Goal: Task Accomplishment & Management: Complete application form

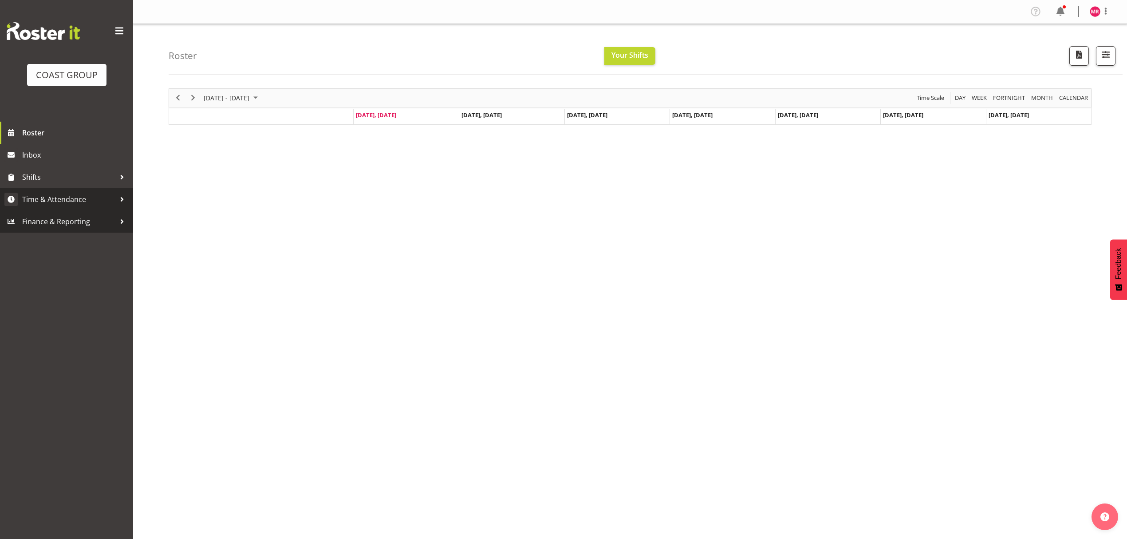
click at [79, 206] on span "Time & Attendance" at bounding box center [68, 199] width 93 height 13
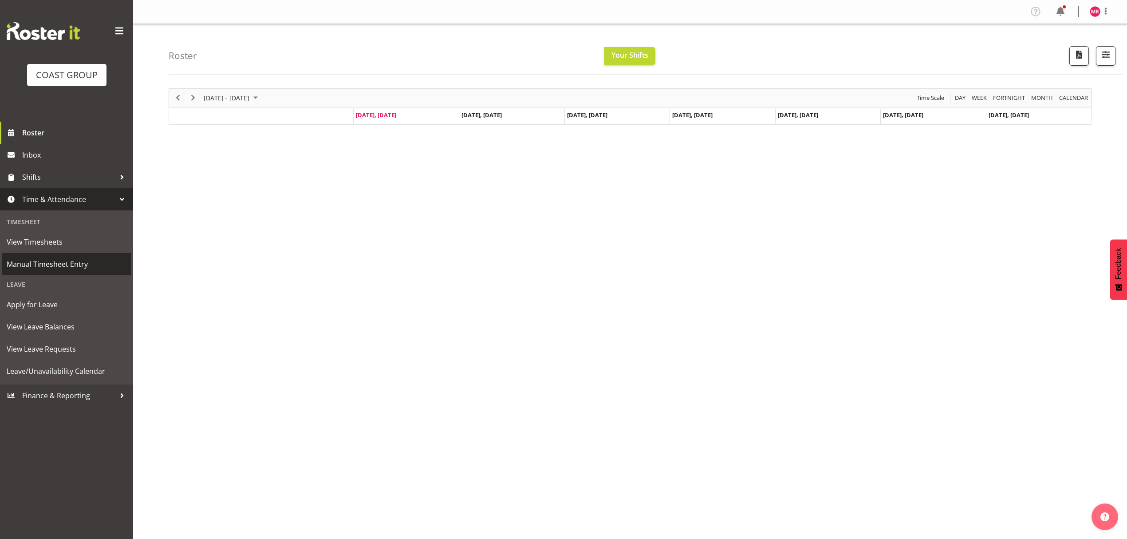
click at [91, 261] on span "Manual Timesheet Entry" at bounding box center [67, 263] width 120 height 13
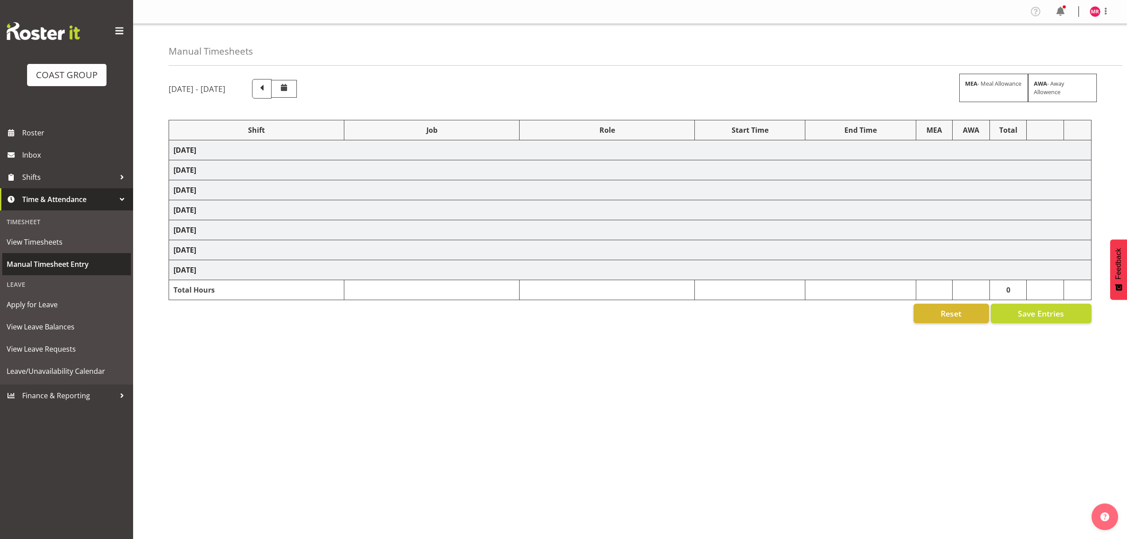
select select "1321"
select select "10221"
select select "1321"
select select "8002"
select select "1321"
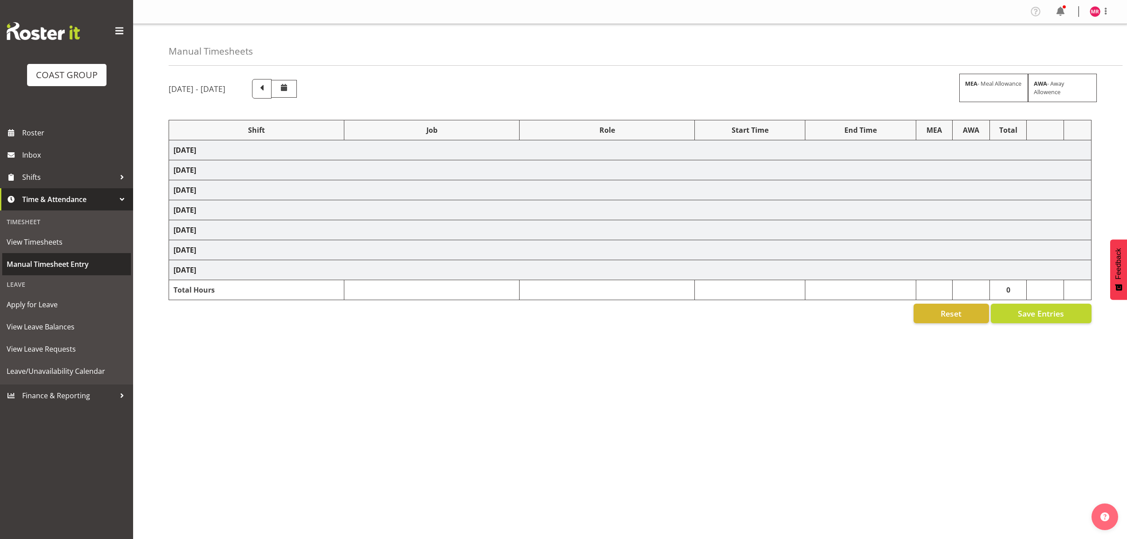
select select "10290"
select select "1321"
select select "8995"
select select "1321"
select select "10777"
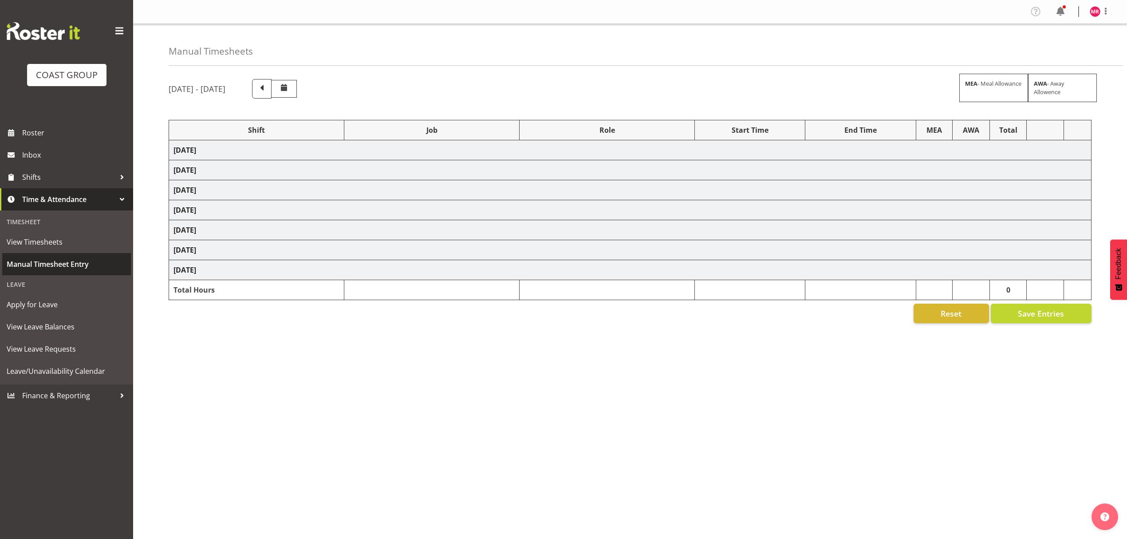
select select "1321"
select select "10613"
select select "1321"
select select "8960"
select select "1321"
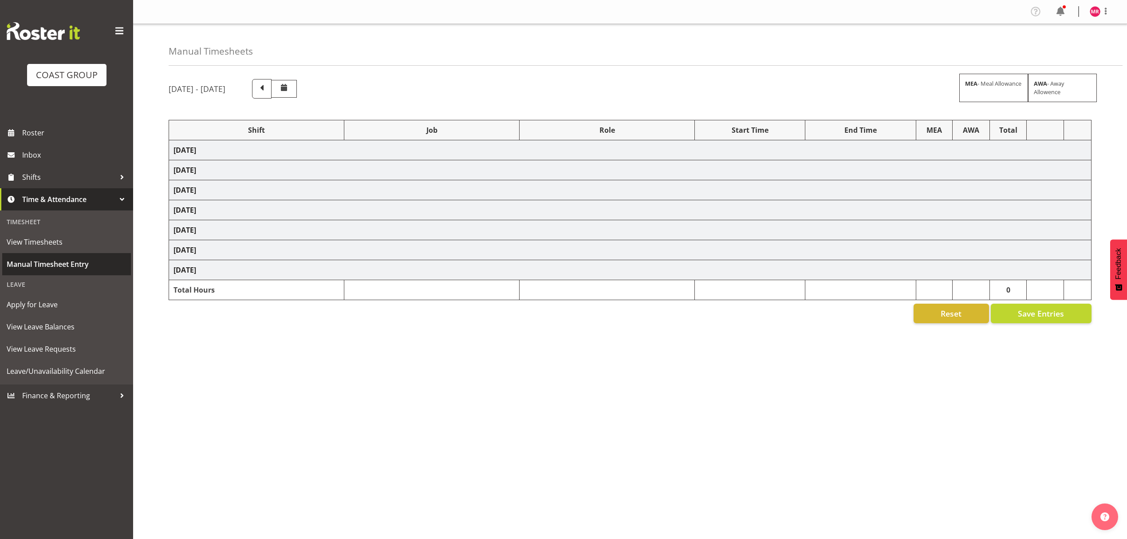
select select "10316"
select select "1321"
select select "9454"
select select "1321"
select select "10307"
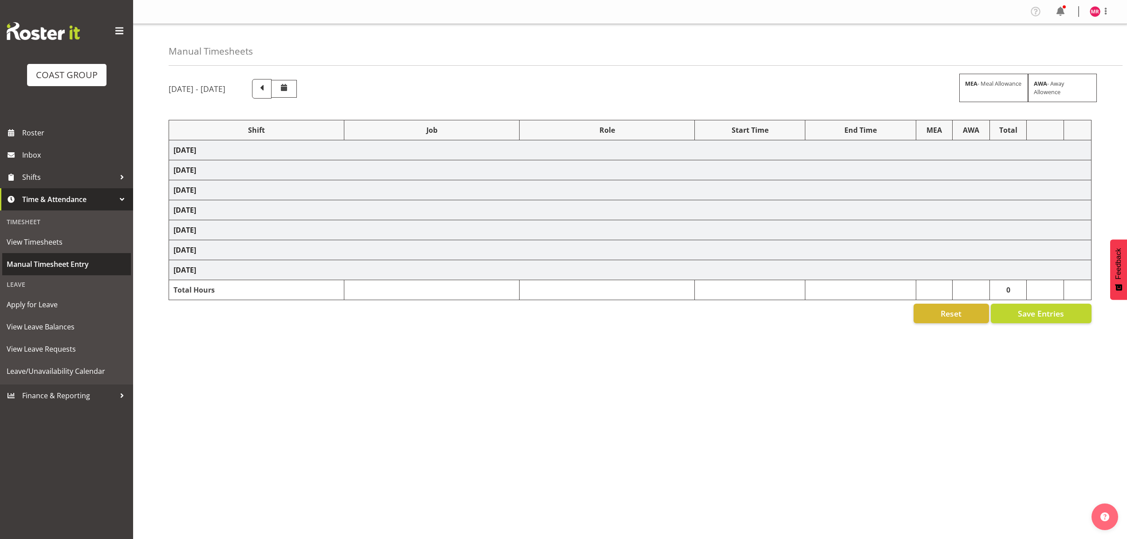
select select "1321"
select select "10651"
select select "1321"
select select "10279"
select select "1321"
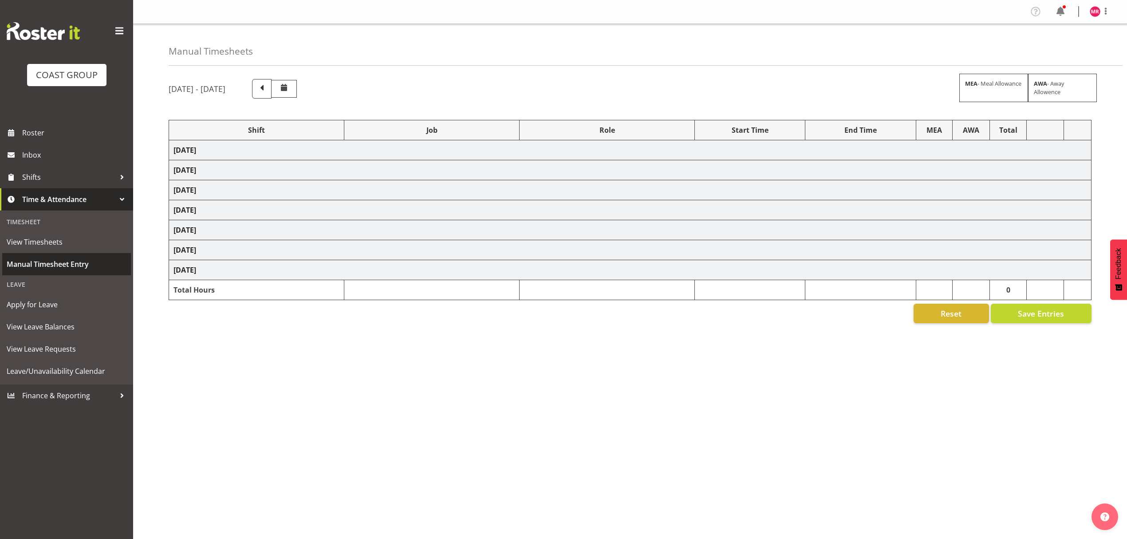
select select "10743"
select select "1321"
select select "8995"
select select "1321"
select select "9453"
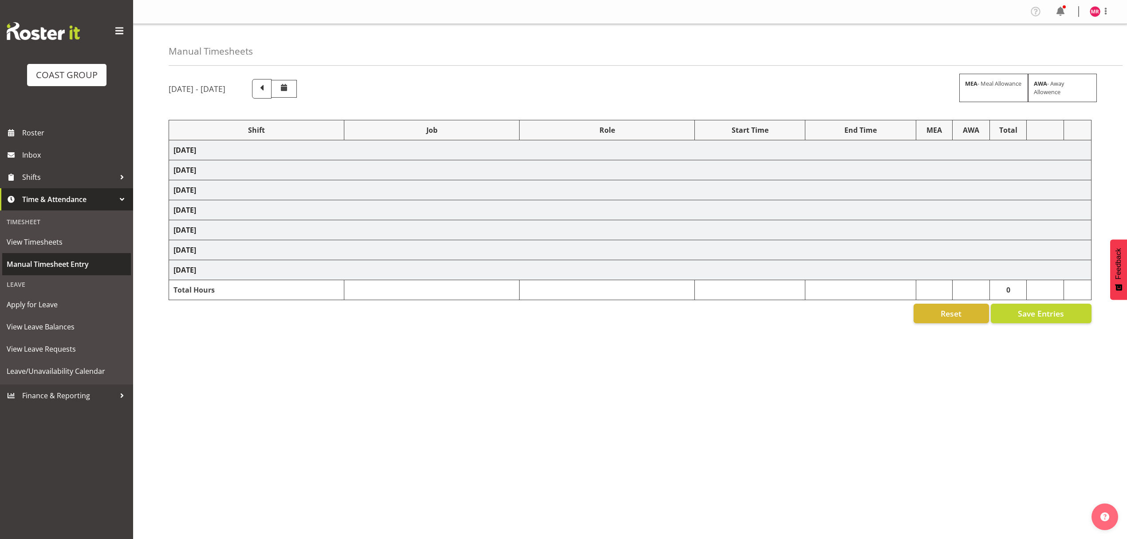
select select "1321"
select select "10294"
select select "1321"
select select "9452"
select select "1321"
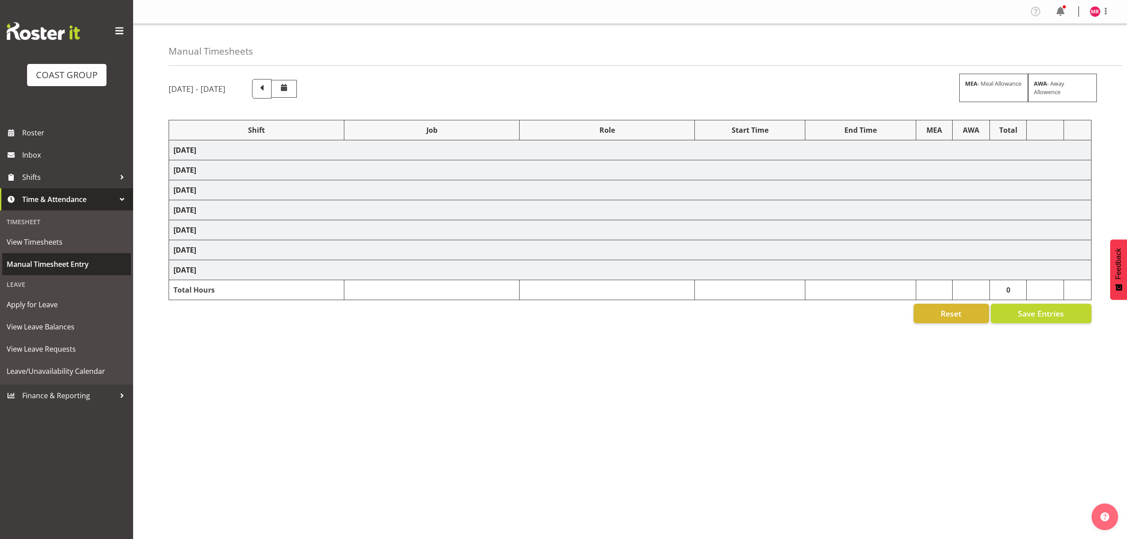
select select "10537"
select select "1321"
select select "10294"
select select "1321"
select select "8995"
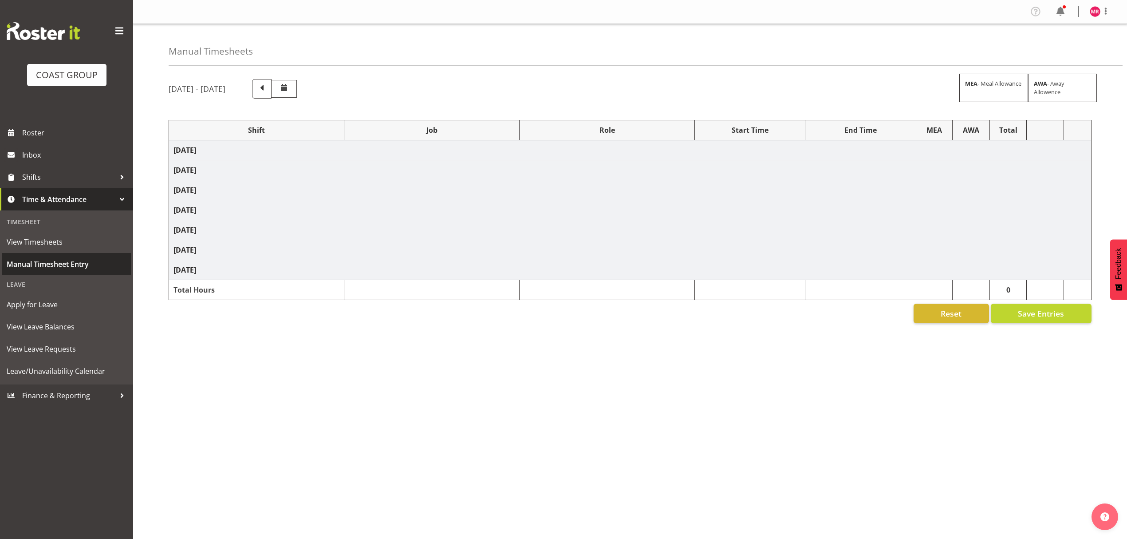
select select "1321"
select select "10290"
select select "1321"
select select "10773"
select select "1321"
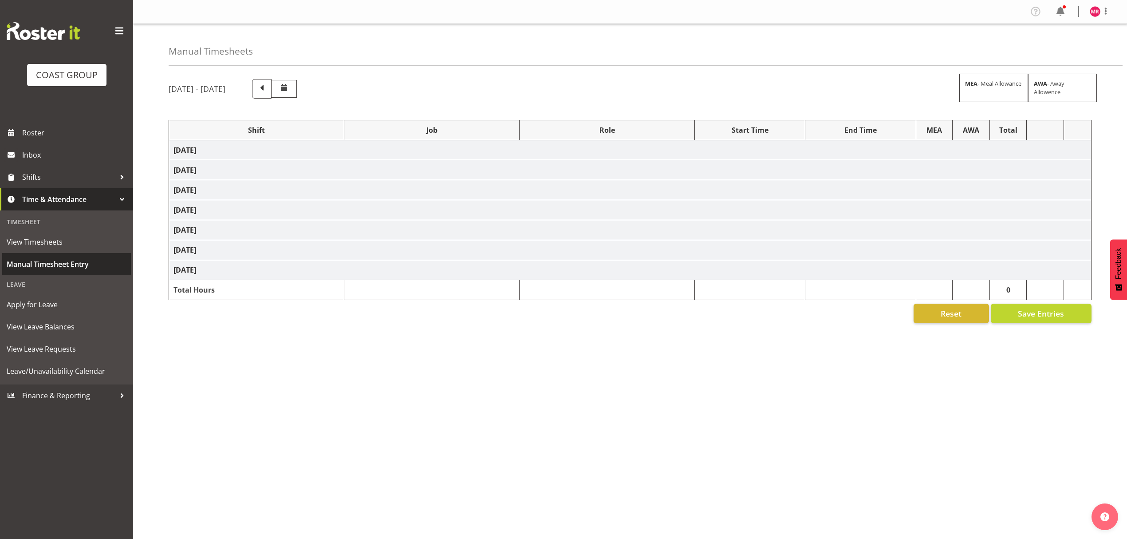
select select "10640"
select select "1321"
select select "9454"
select select "1321"
select select "8654"
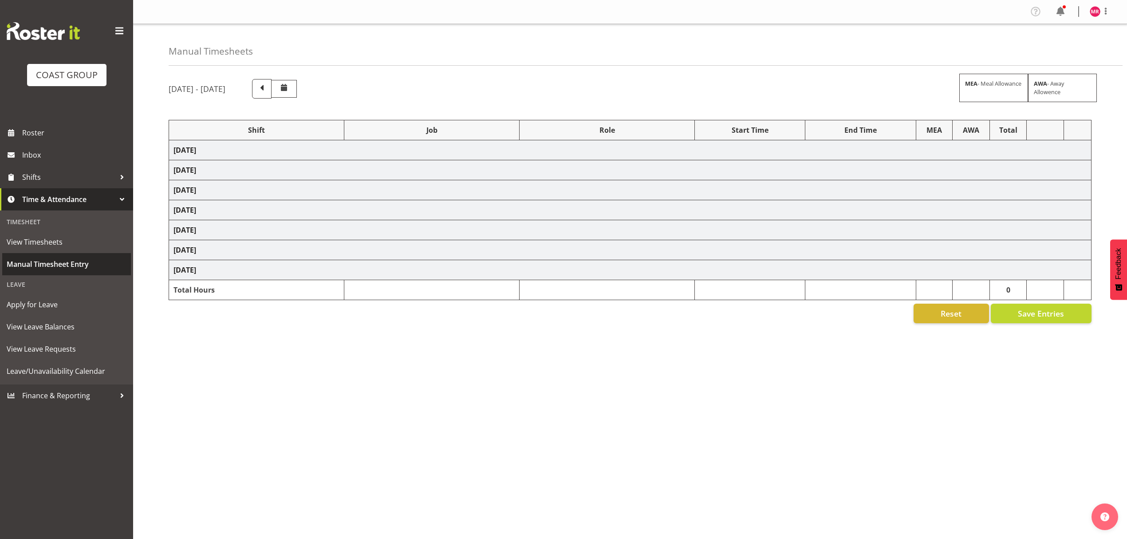
select select "1321"
select select "10613"
select select "1321"
select select "8654"
select select "1321"
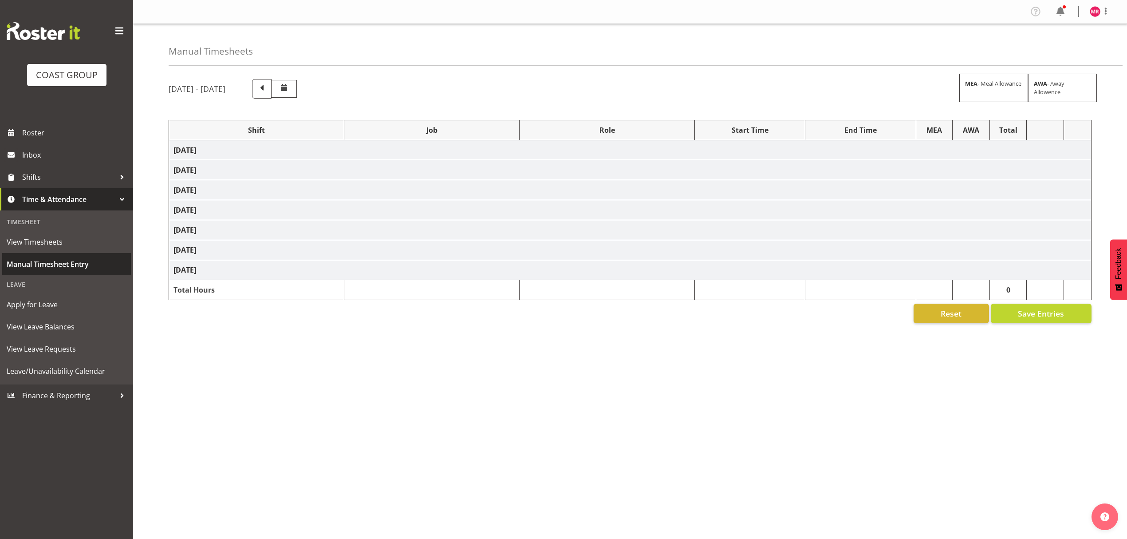
select select "9452"
select select "1321"
select select "8995"
select select "1321"
select select "9207"
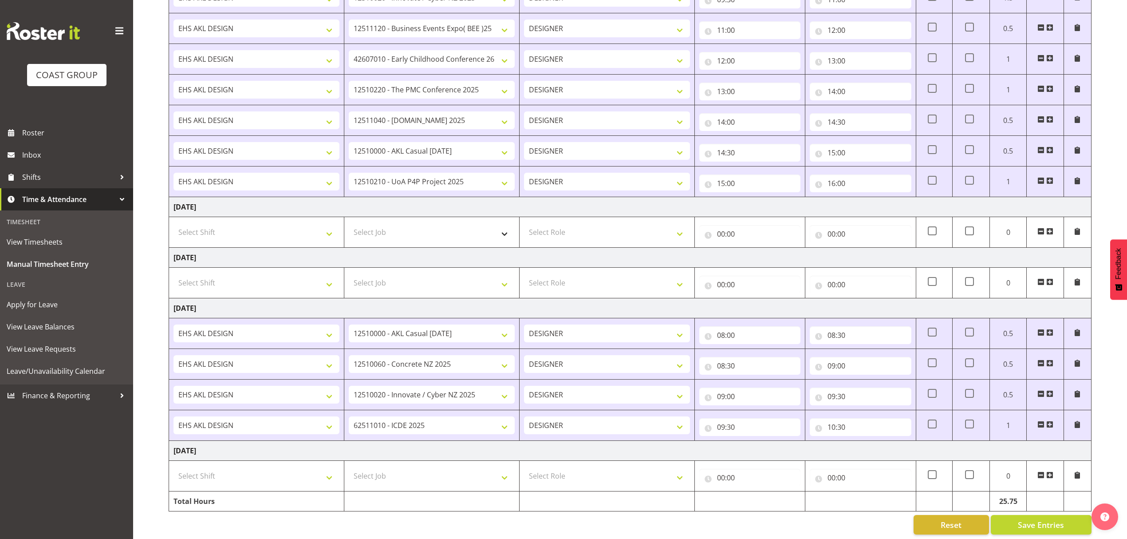
scroll to position [817, 0]
drag, startPoint x: 1049, startPoint y: 414, endPoint x: 616, endPoint y: 356, distance: 436.5
click at [1049, 418] on span at bounding box center [1049, 421] width 7 height 7
click at [1048, 418] on span at bounding box center [1049, 421] width 7 height 7
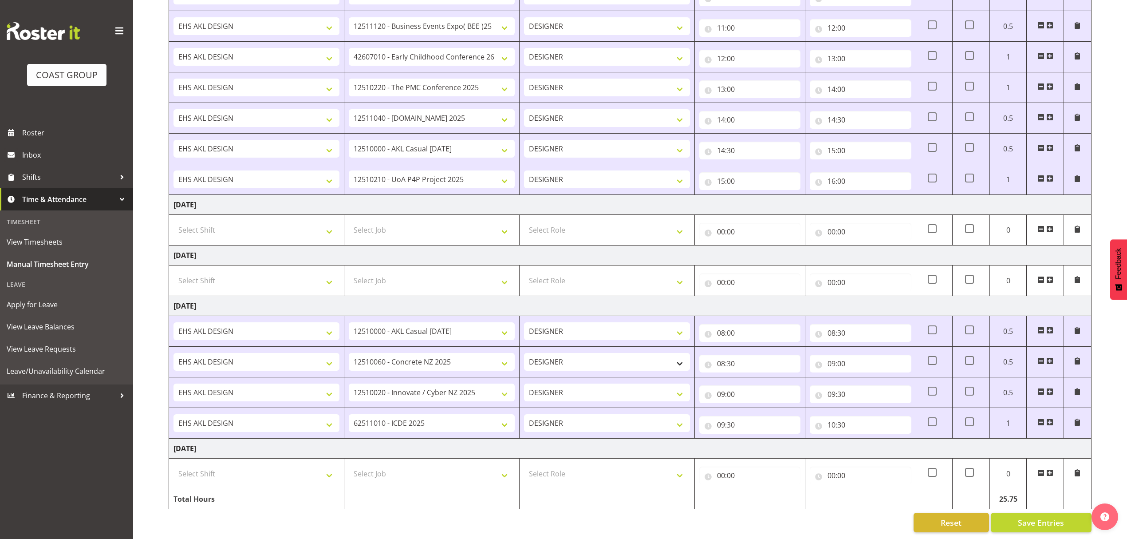
click at [1048, 418] on span at bounding box center [1049, 421] width 7 height 7
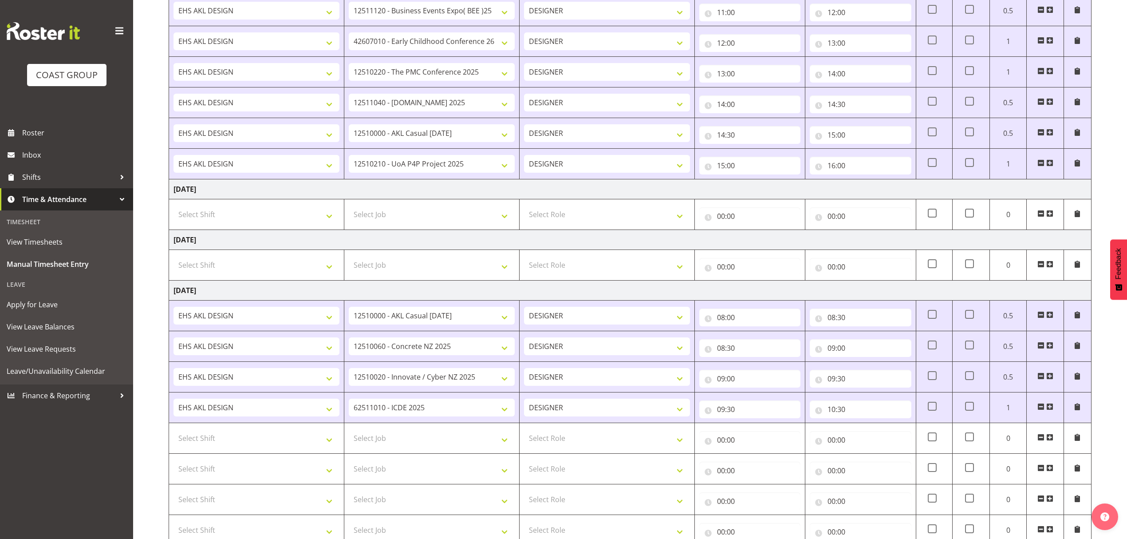
scroll to position [935, 0]
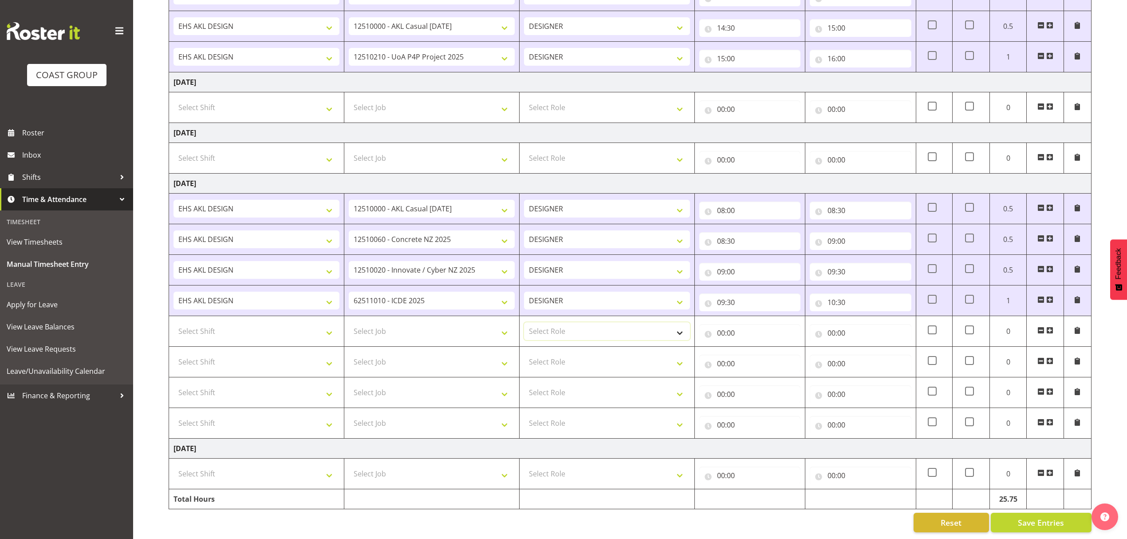
drag, startPoint x: 612, startPoint y: 327, endPoint x: 588, endPoint y: 333, distance: 24.8
click at [612, 327] on select "Select Role DESIGNER" at bounding box center [607, 331] width 166 height 18
click at [413, 325] on select "Select Job 1 Carlton Events 1 [PERSON_NAME][GEOGRAPHIC_DATA] 1 [PERSON_NAME][GE…" at bounding box center [432, 331] width 166 height 18
click at [349, 322] on select "Select Job 1 Carlton Events 1 [PERSON_NAME][GEOGRAPHIC_DATA] 1 [PERSON_NAME][GE…" at bounding box center [432, 331] width 166 height 18
click at [415, 329] on select "1 Carlton Events 1 [PERSON_NAME] 1 [PERSON_NAME][GEOGRAPHIC_DATA] 1 EHS WAREHOU…" at bounding box center [432, 331] width 166 height 18
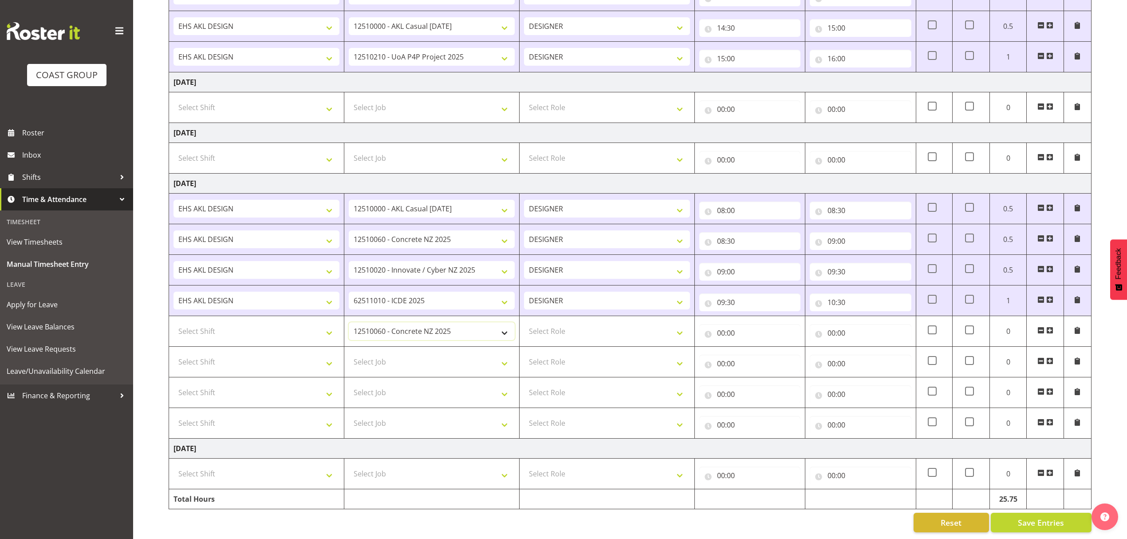
select select "9862"
click at [349, 322] on select "1 Carlton Events 1 [PERSON_NAME] 1 [PERSON_NAME][GEOGRAPHIC_DATA] 1 EHS WAREHOU…" at bounding box center [432, 331] width 166 height 18
click at [423, 353] on select "Select Job 1 Carlton Events 1 [PERSON_NAME][GEOGRAPHIC_DATA] 1 [PERSON_NAME][GE…" at bounding box center [432, 362] width 166 height 18
click at [434, 358] on select "Select Job 1 Carlton Events 1 [PERSON_NAME][GEOGRAPHIC_DATA] 1 [PERSON_NAME][GE…" at bounding box center [432, 362] width 166 height 18
select select "8678"
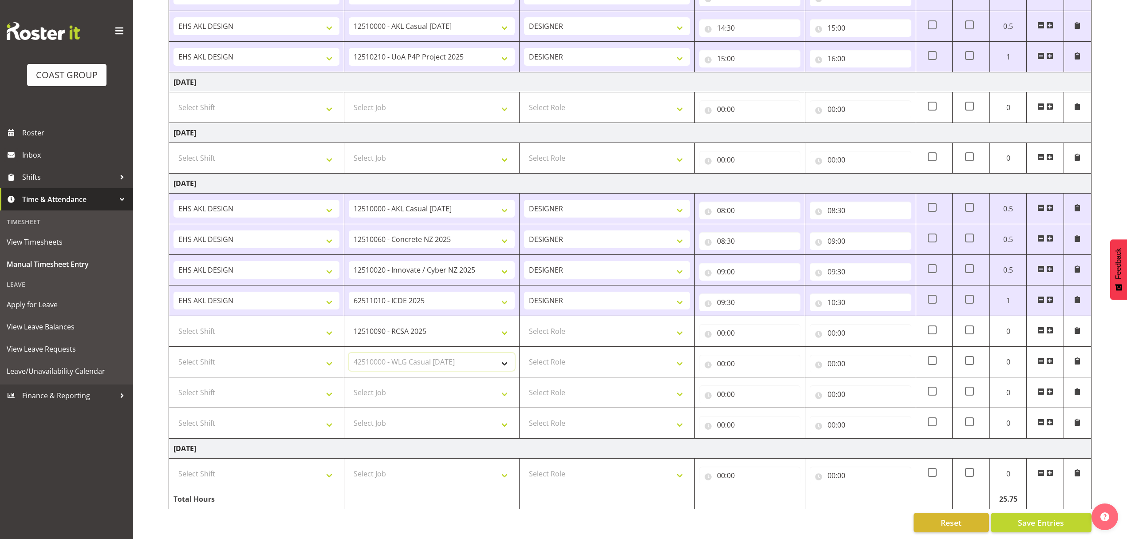
click at [349, 353] on select "Select Job 1 Carlton Events 1 [PERSON_NAME][GEOGRAPHIC_DATA] 1 [PERSON_NAME][GE…" at bounding box center [432, 362] width 166 height 18
drag, startPoint x: 362, startPoint y: 382, endPoint x: 210, endPoint y: 4, distance: 407.1
click at [362, 383] on select "Select Job 1 Carlton Events 1 [PERSON_NAME][GEOGRAPHIC_DATA] 1 [PERSON_NAME][GE…" at bounding box center [432, 392] width 166 height 18
click at [416, 387] on select "Select Job 1 Carlton Events 1 [PERSON_NAME][GEOGRAPHIC_DATA] 1 [PERSON_NAME][GE…" at bounding box center [432, 392] width 166 height 18
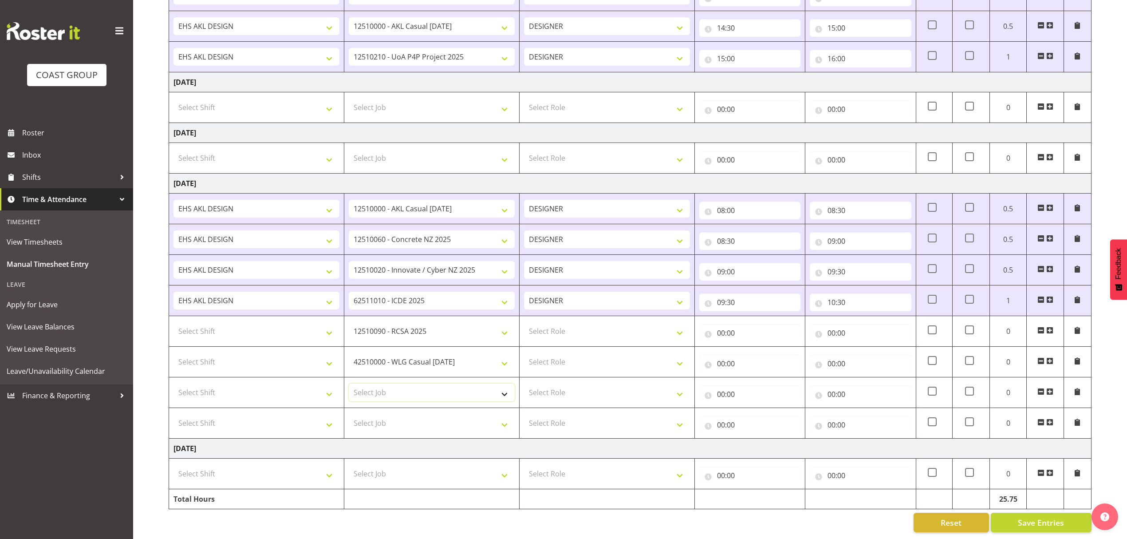
select select "8654"
click at [349, 383] on select "Select Job 1 Carlton Events 1 [PERSON_NAME][GEOGRAPHIC_DATA] 1 [PERSON_NAME][GE…" at bounding box center [432, 392] width 166 height 18
click at [396, 419] on select "Select Job 1 Carlton Events 1 [PERSON_NAME][GEOGRAPHIC_DATA] 1 [PERSON_NAME][GE…" at bounding box center [432, 423] width 166 height 18
select select "10290"
click at [349, 414] on select "Select Job 1 Carlton Events 1 [PERSON_NAME][GEOGRAPHIC_DATA] 1 [PERSON_NAME][GE…" at bounding box center [432, 423] width 166 height 18
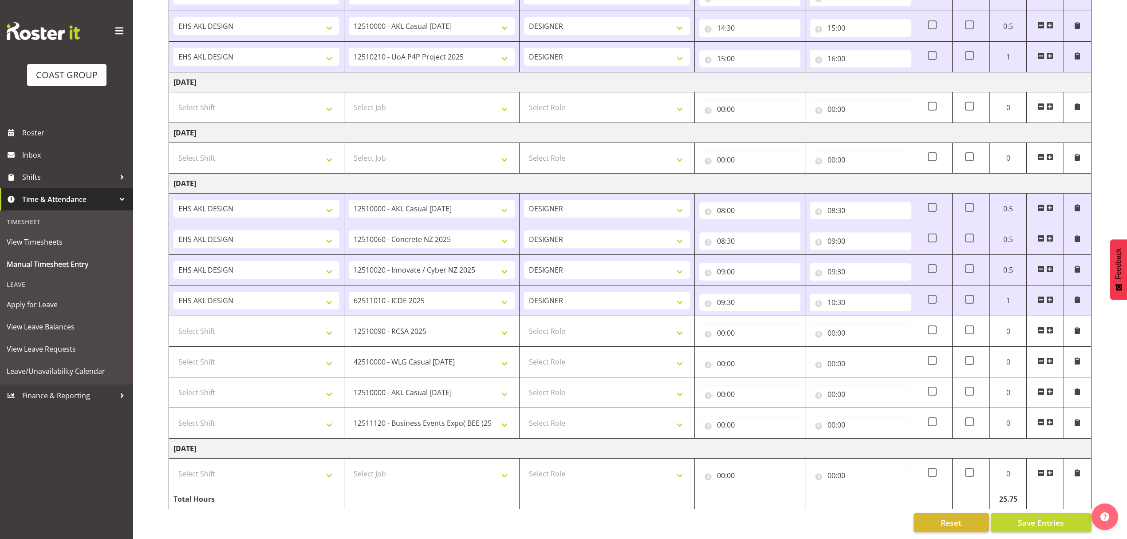
click at [543, 316] on td "Select Role DESIGNER" at bounding box center [607, 331] width 175 height 31
drag, startPoint x: 549, startPoint y: 341, endPoint x: 557, endPoint y: 331, distance: 12.6
click at [550, 340] on td "Select Role DESIGNER" at bounding box center [607, 331] width 175 height 31
drag, startPoint x: 557, startPoint y: 330, endPoint x: 555, endPoint y: 334, distance: 4.8
click at [557, 331] on select "Select Role DESIGNER" at bounding box center [607, 331] width 166 height 18
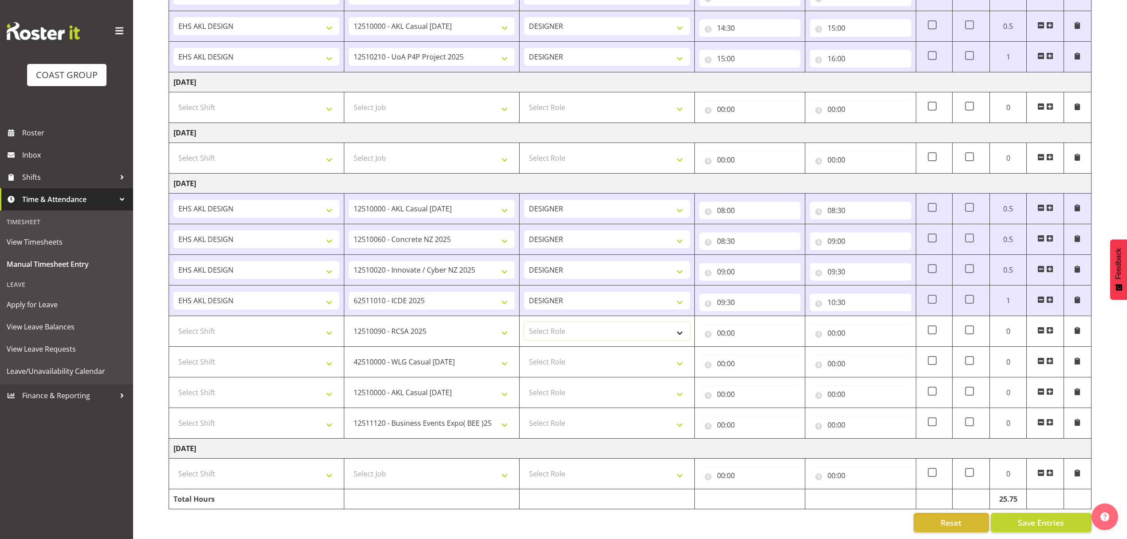
select select "215"
click at [524, 322] on select "Select Role DESIGNER" at bounding box center [607, 331] width 166 height 18
drag, startPoint x: 547, startPoint y: 353, endPoint x: 543, endPoint y: 363, distance: 10.5
click at [547, 353] on select "Select Role DESIGNER" at bounding box center [607, 362] width 166 height 18
click at [543, 366] on select "Select Role DESIGNER" at bounding box center [607, 362] width 166 height 18
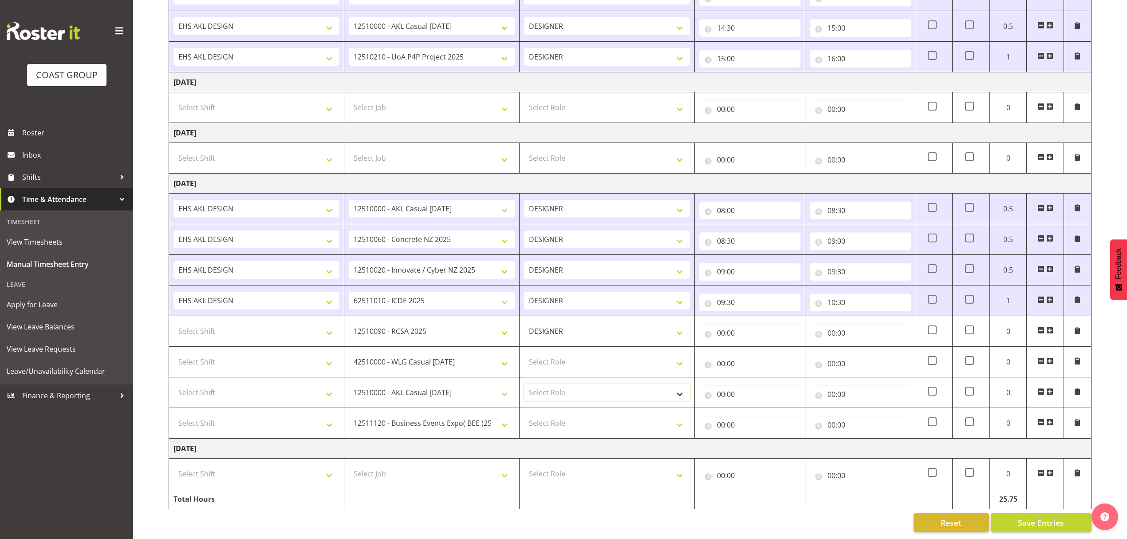
click at [541, 383] on select "Select Role DESIGNER" at bounding box center [607, 392] width 166 height 18
select select "215"
click at [524, 383] on select "Select Role DESIGNER" at bounding box center [607, 392] width 166 height 18
drag, startPoint x: 547, startPoint y: 354, endPoint x: 547, endPoint y: 361, distance: 6.7
click at [547, 354] on select "Select Role DESIGNER" at bounding box center [607, 362] width 166 height 18
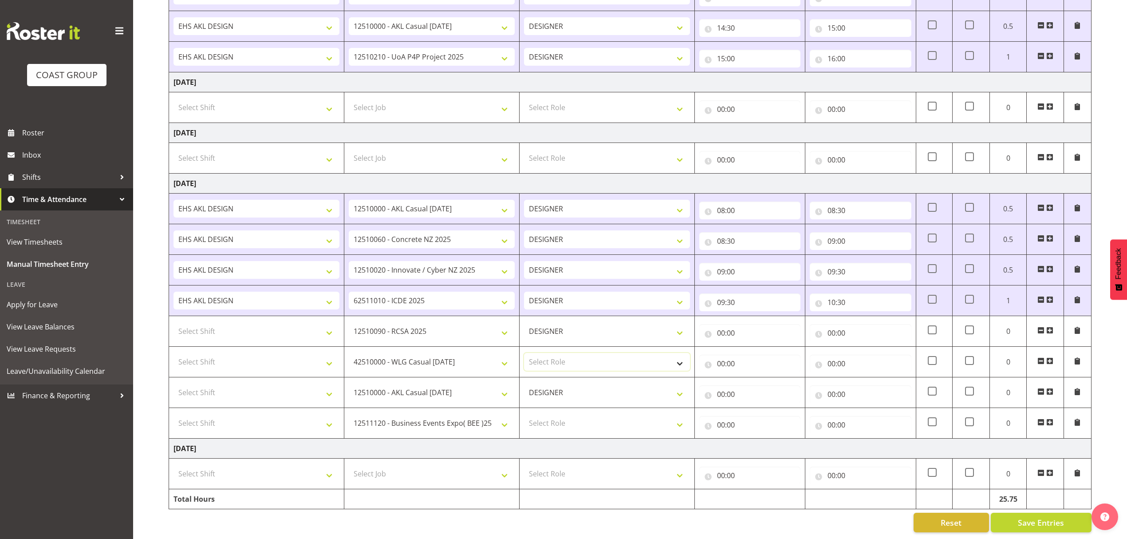
select select "215"
click at [524, 353] on select "Select Role DESIGNER" at bounding box center [607, 362] width 166 height 18
click at [545, 432] on td "Select Role DESIGNER" at bounding box center [607, 423] width 175 height 31
click at [549, 418] on select "Select Role DESIGNER" at bounding box center [607, 423] width 166 height 18
select select "215"
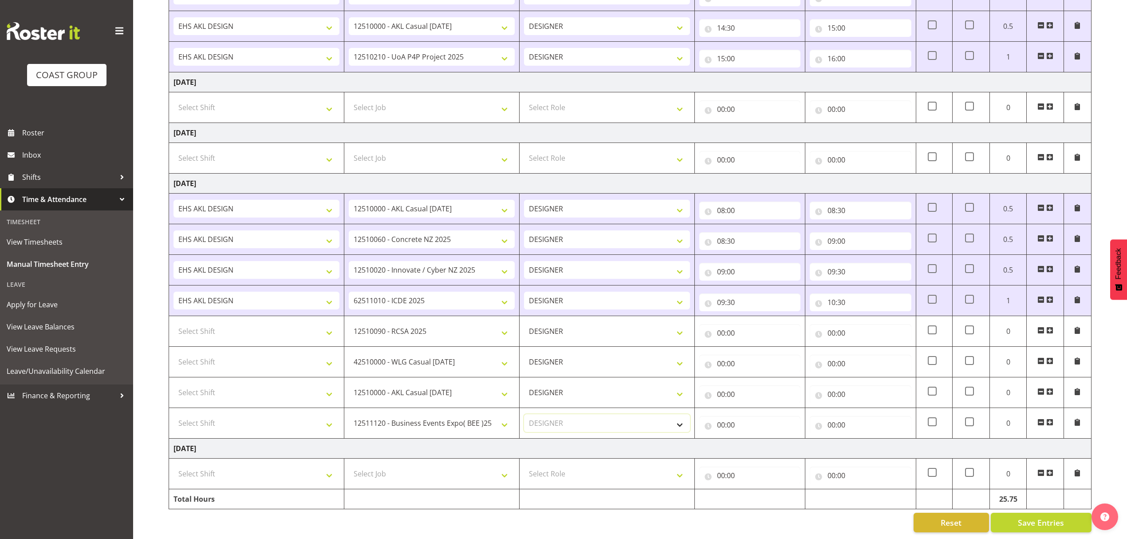
click at [524, 414] on select "Select Role DESIGNER" at bounding box center [607, 423] width 166 height 18
click at [284, 329] on select "Select Shift D+B @ [PERSON_NAME] D+B Build D+B Build NZACA D+B Build Tech Day […" at bounding box center [256, 331] width 166 height 18
select select "1321"
drag, startPoint x: 284, startPoint y: 329, endPoint x: 275, endPoint y: 343, distance: 16.7
click at [284, 329] on select "Select Shift D+B @ [PERSON_NAME] D+B Build D+B Build NZACA D+B Build Tech Day […" at bounding box center [256, 331] width 166 height 18
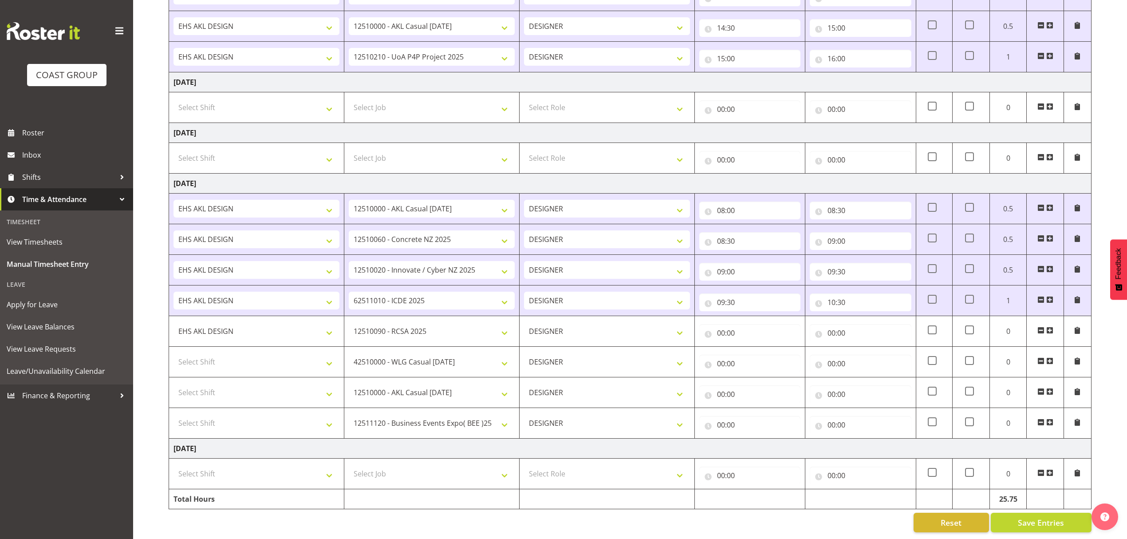
click at [273, 347] on td "Select Shift D+B @ [PERSON_NAME] D+B Build D+B Build NZACA D+B Build Tech Day […" at bounding box center [256, 362] width 175 height 31
click at [264, 353] on select "Select Shift D+B @ [PERSON_NAME] D+B Build D+B Build NZACA D+B Build Tech Day […" at bounding box center [256, 362] width 166 height 18
select select "1321"
click at [259, 360] on select "Select Shift D+B @ [PERSON_NAME] D+B Build D+B Build NZACA D+B Build Tech Day […" at bounding box center [256, 362] width 166 height 18
click at [240, 393] on select "Select Shift D+B @ [PERSON_NAME] D+B Build D+B Build NZACA D+B Build Tech Day […" at bounding box center [256, 392] width 166 height 18
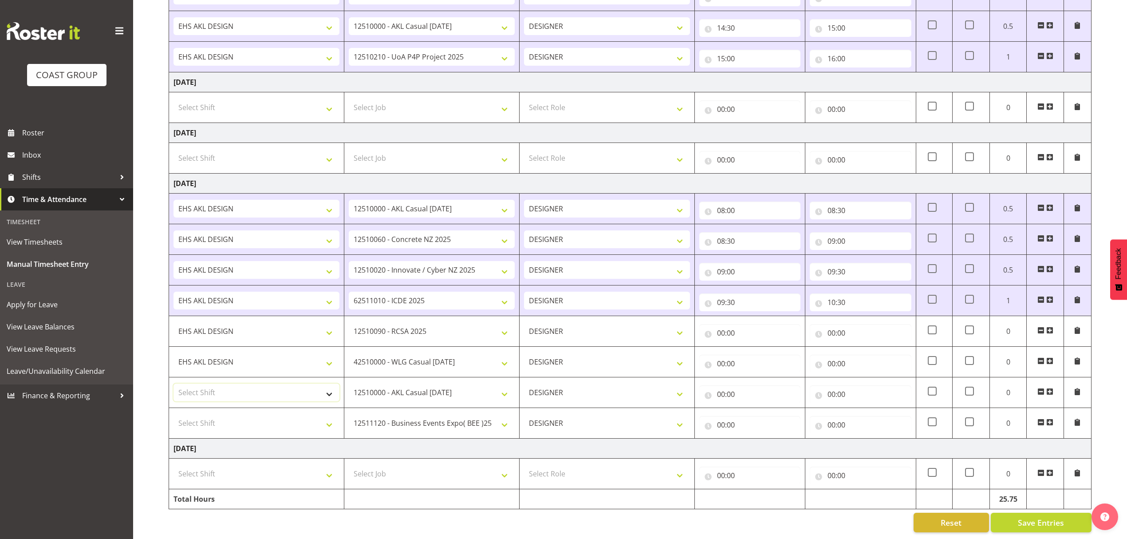
select select "1321"
drag, startPoint x: 240, startPoint y: 393, endPoint x: 225, endPoint y: 419, distance: 30.2
click at [240, 393] on select "Select Shift D+B @ [PERSON_NAME] D+B Build D+B Build NZACA D+B Build Tech Day […" at bounding box center [256, 392] width 166 height 18
click at [225, 419] on select "Select Shift D+B @ [PERSON_NAME] D+B Build D+B Build NZACA D+B Build Tech Day […" at bounding box center [256, 423] width 166 height 18
select select "1321"
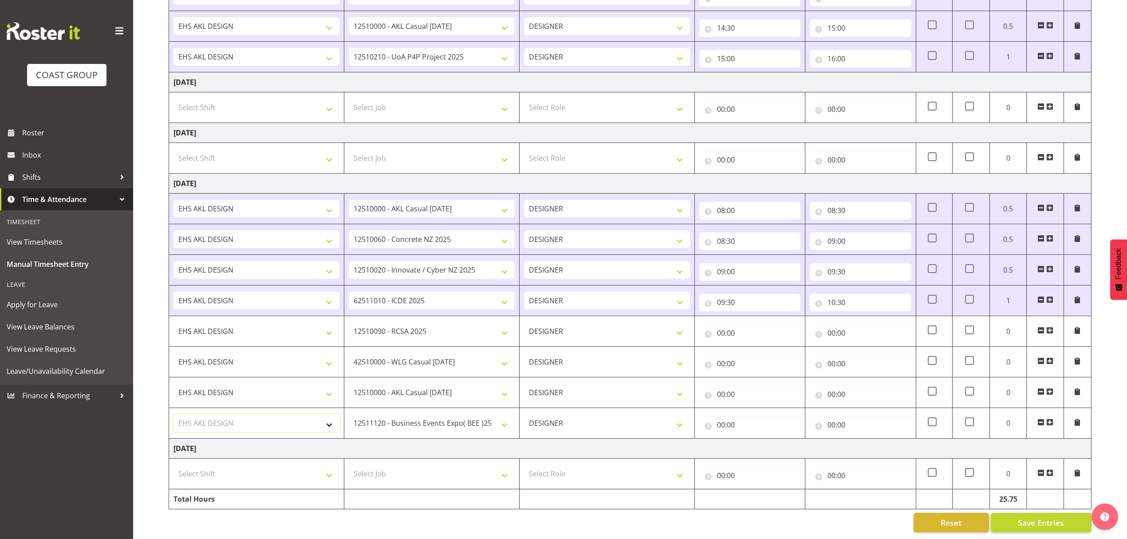
drag, startPoint x: 225, startPoint y: 419, endPoint x: 789, endPoint y: 319, distance: 572.2
click at [225, 419] on select "Select Shift D+B @ [PERSON_NAME] D+B Build D+B Build NZACA D+B Build Tech Day […" at bounding box center [256, 423] width 166 height 18
click at [787, 324] on input "00:00" at bounding box center [749, 333] width 101 height 18
click at [760, 352] on select "00 01 02 03 04 05 06 07 08 09 10 11 12 13 14 15 16 17 18 19 20 21 22 23" at bounding box center [760, 356] width 20 height 18
select select "10"
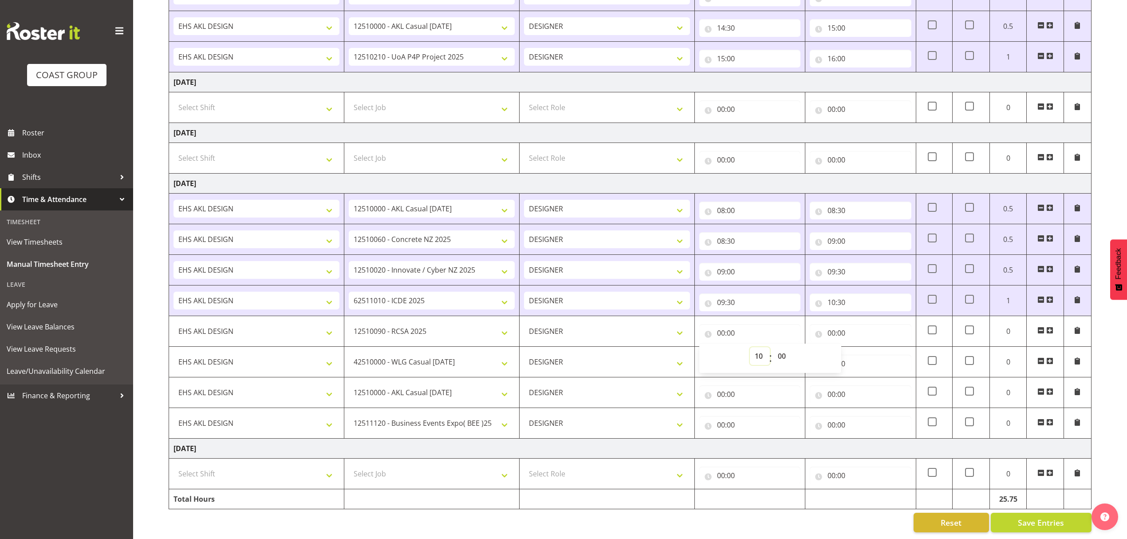
click at [750, 347] on select "00 01 02 03 04 05 06 07 08 09 10 11 12 13 14 15 16 17 18 19 20 21 22 23" at bounding box center [760, 356] width 20 height 18
type input "10:00"
click at [778, 347] on select "00 01 02 03 04 05 06 07 08 09 10 11 12 13 14 15 16 17 18 19 20 21 22 23 24 25 2…" at bounding box center [783, 356] width 20 height 18
select select "30"
click at [773, 347] on select "00 01 02 03 04 05 06 07 08 09 10 11 12 13 14 15 16 17 18 19 20 21 22 23 24 25 2…" at bounding box center [783, 356] width 20 height 18
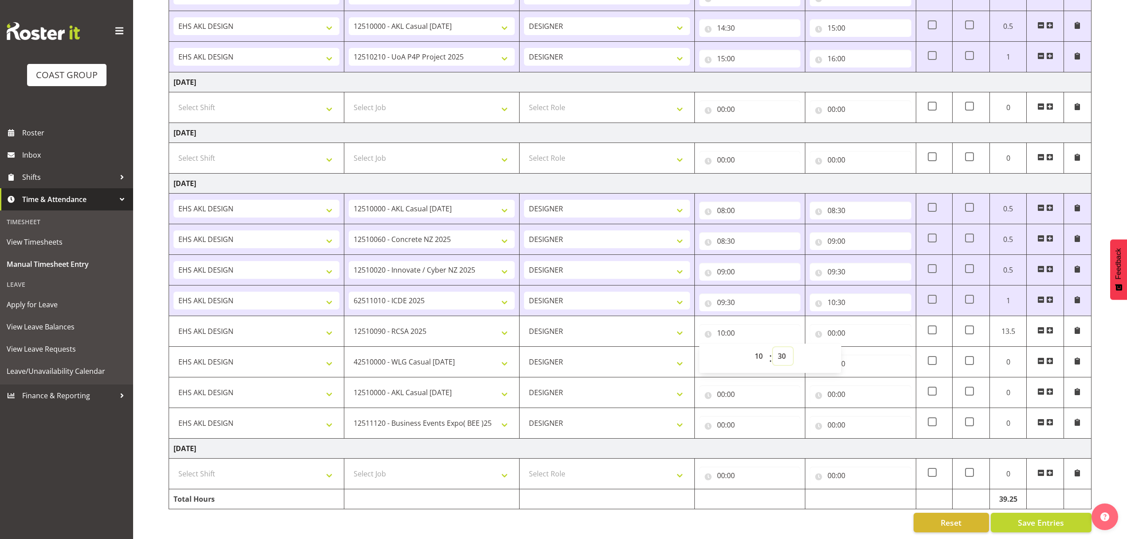
type input "10:30"
click at [891, 331] on input "00:00" at bounding box center [860, 333] width 101 height 18
click at [868, 354] on select "00 01 02 03 04 05 06 07 08 09 10 11 12 13 14 15 16 17 18 19 20 21 22 23" at bounding box center [870, 356] width 20 height 18
select select "12"
click at [860, 347] on select "00 01 02 03 04 05 06 07 08 09 10 11 12 13 14 15 16 17 18 19 20 21 22 23" at bounding box center [870, 356] width 20 height 18
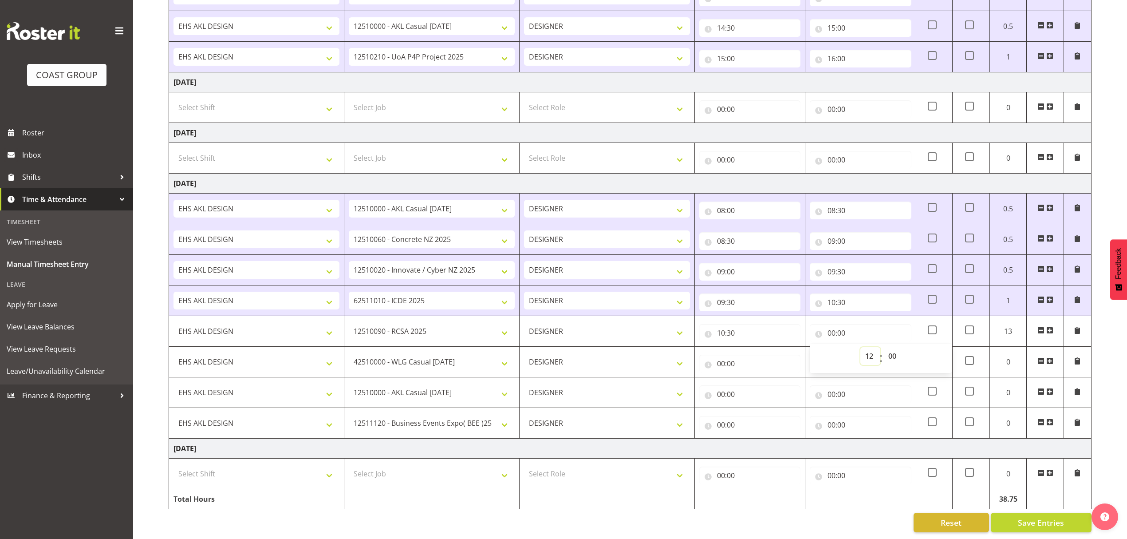
type input "12:00"
click at [767, 354] on input "00:00" at bounding box center [749, 363] width 101 height 18
click at [760, 382] on select "00 01 02 03 04 05 06 07 08 09 10 11 12 13 14 15 16 17 18 19 20 21 22 23" at bounding box center [760, 387] width 20 height 18
select select "12"
click at [750, 378] on select "00 01 02 03 04 05 06 07 08 09 10 11 12 13 14 15 16 17 18 19 20 21 22 23" at bounding box center [760, 387] width 20 height 18
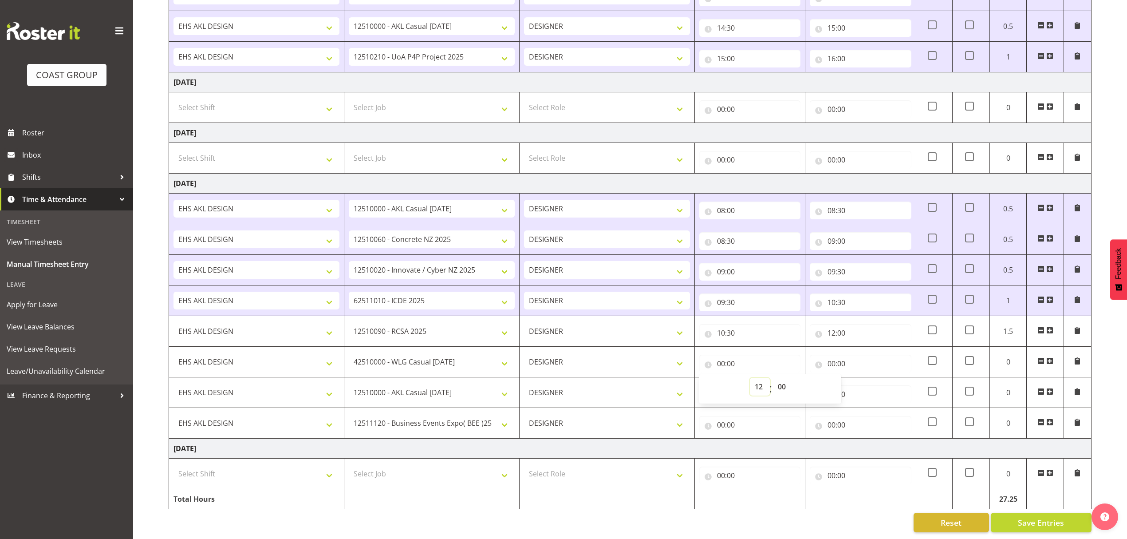
type input "12:00"
click at [861, 355] on input "00:00" at bounding box center [860, 363] width 101 height 18
click at [870, 381] on select "00 01 02 03 04 05 06 07 08 09 10 11 12 13 14 15 16 17 18 19 20 21 22 23" at bounding box center [870, 387] width 20 height 18
select select "13"
click at [860, 378] on select "00 01 02 03 04 05 06 07 08 09 10 11 12 13 14 15 16 17 18 19 20 21 22 23" at bounding box center [870, 387] width 20 height 18
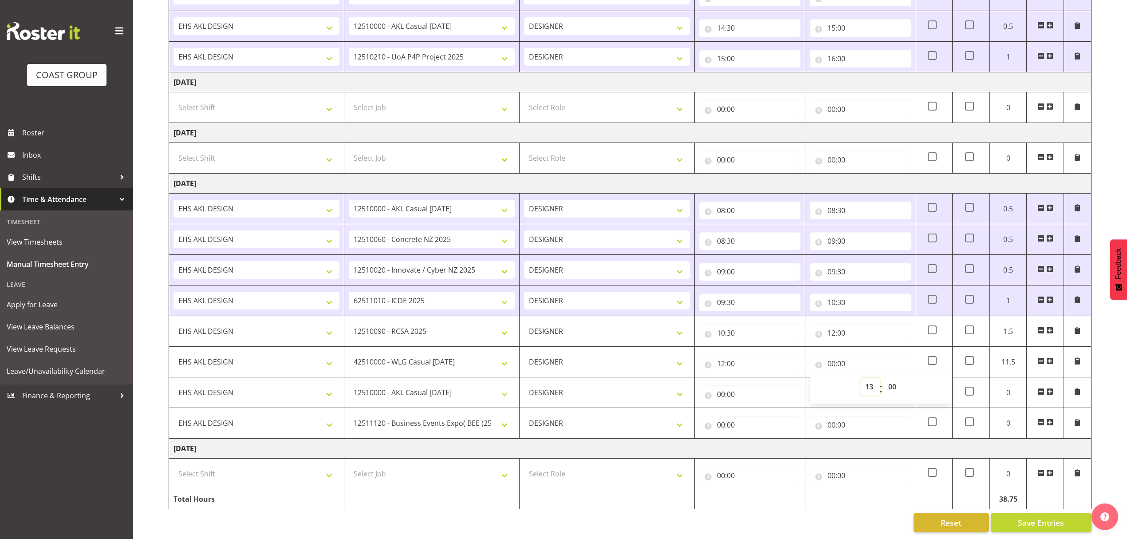
type input "13:00"
click at [779, 382] on div "00:00 00 01 02 03 04 05 06 07 08 09 10 11 12 13 14 15 16 17 18 19 20 21 22 23 :…" at bounding box center [749, 392] width 101 height 21
click at [770, 394] on input "00:00" at bounding box center [749, 394] width 101 height 18
click at [762, 410] on select "00 01 02 03 04 05 06 07 08 09 10 11 12 13 14 15 16 17 18 19 20 21 22 23" at bounding box center [760, 417] width 20 height 18
select select "13"
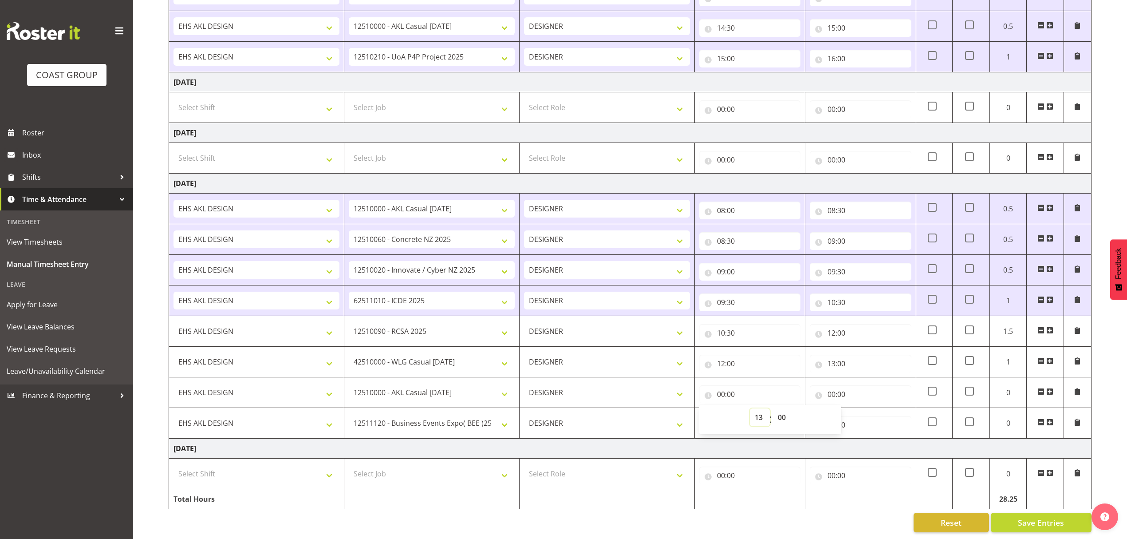
click at [750, 408] on select "00 01 02 03 04 05 06 07 08 09 10 11 12 13 14 15 16 17 18 19 20 21 22 23" at bounding box center [760, 417] width 20 height 18
type input "13:00"
drag, startPoint x: 849, startPoint y: 386, endPoint x: 850, endPoint y: 393, distance: 6.8
click at [849, 387] on input "00:00" at bounding box center [860, 394] width 101 height 18
click at [866, 408] on select "00 01 02 03 04 05 06 07 08 09 10 11 12 13 14 15 16 17 18 19 20 21 22 23" at bounding box center [870, 417] width 20 height 18
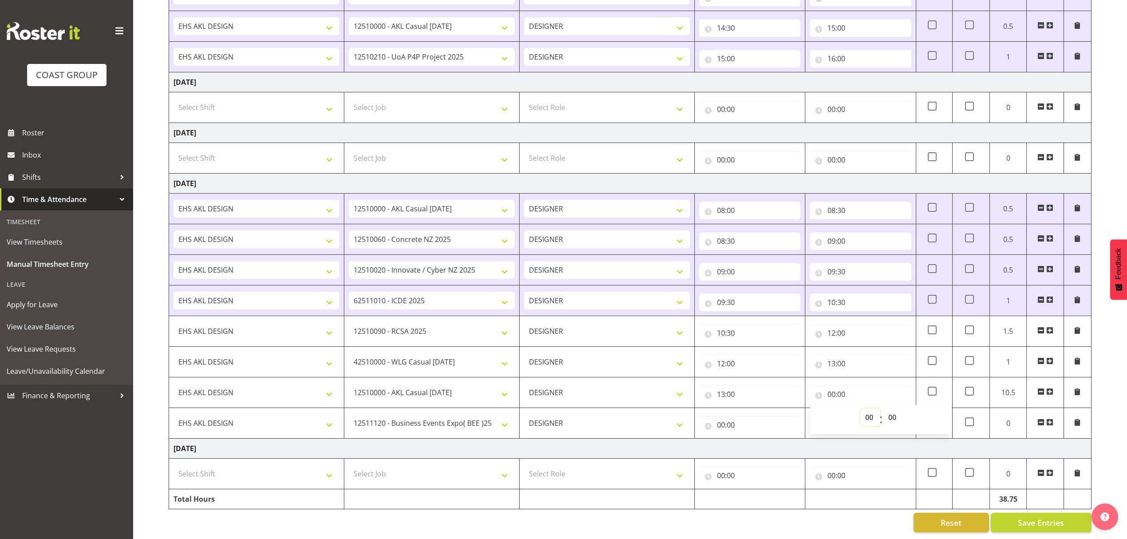
select select "14"
click at [860, 408] on select "00 01 02 03 04 05 06 07 08 09 10 11 12 13 14 15 16 17 18 19 20 21 22 23" at bounding box center [870, 417] width 20 height 18
type input "14:00"
click at [764, 416] on input "00:00" at bounding box center [749, 425] width 101 height 18
drag, startPoint x: 763, startPoint y: 443, endPoint x: 765, endPoint y: 435, distance: 8.2
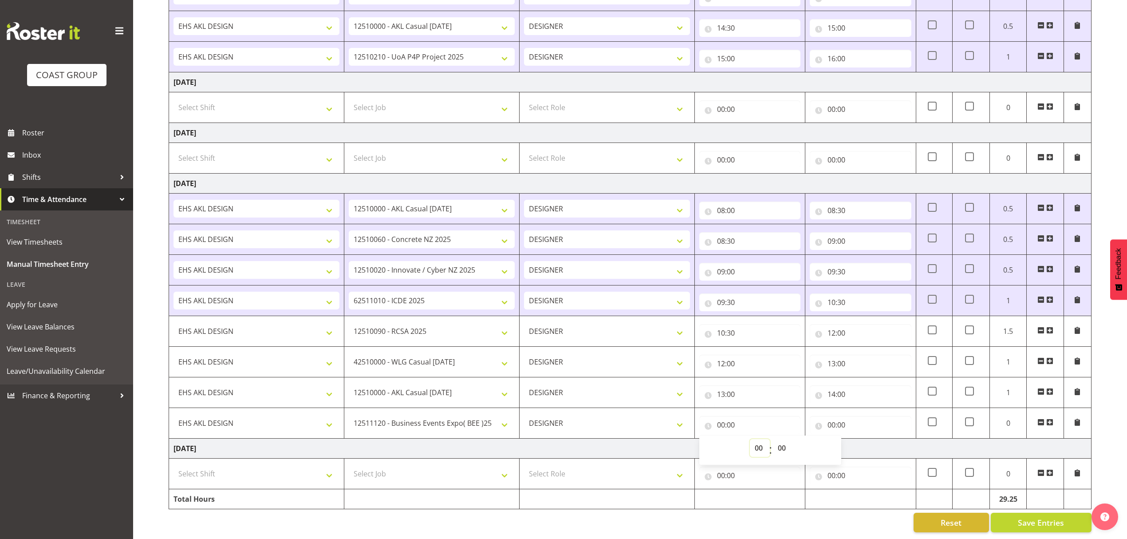
click at [763, 443] on select "00 01 02 03 04 05 06 07 08 09 10 11 12 13 14 15 16 17 18 19 20 21 22 23" at bounding box center [760, 448] width 20 height 18
select select "14"
click at [750, 439] on select "00 01 02 03 04 05 06 07 08 09 10 11 12 13 14 15 16 17 18 19 20 21 22 23" at bounding box center [760, 448] width 20 height 18
type input "14:00"
click at [842, 421] on input "00:00" at bounding box center [860, 425] width 101 height 18
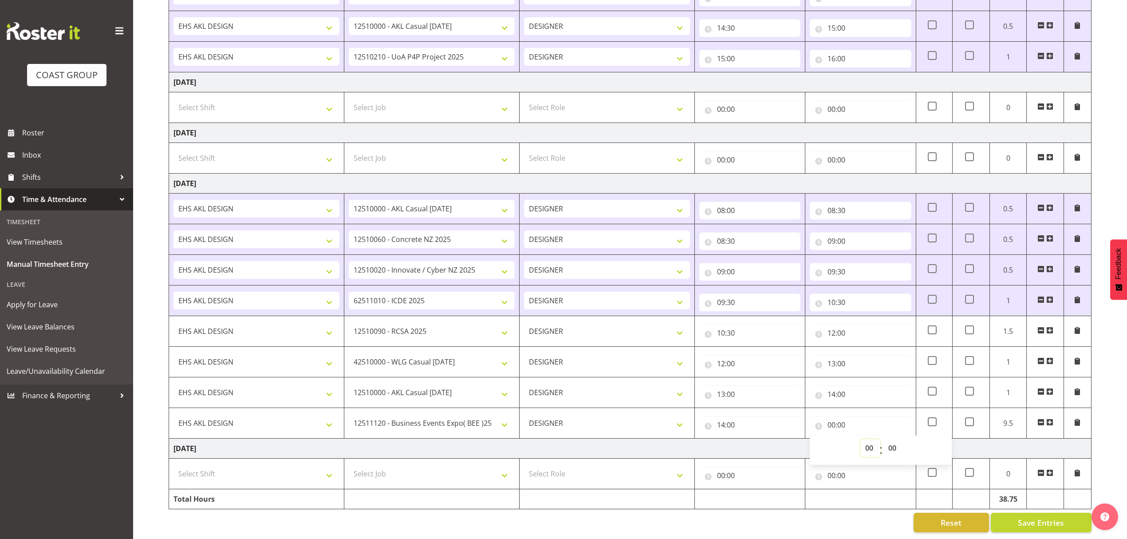
click at [873, 446] on select "00 01 02 03 04 05 06 07 08 09 10 11 12 13 14 15 16 17 18 19 20 21 22 23" at bounding box center [870, 448] width 20 height 18
select select "15"
click at [860, 439] on select "00 01 02 03 04 05 06 07 08 09 10 11 12 13 14 15 16 17 18 19 20 21 22 23" at bounding box center [870, 448] width 20 height 18
type input "15:00"
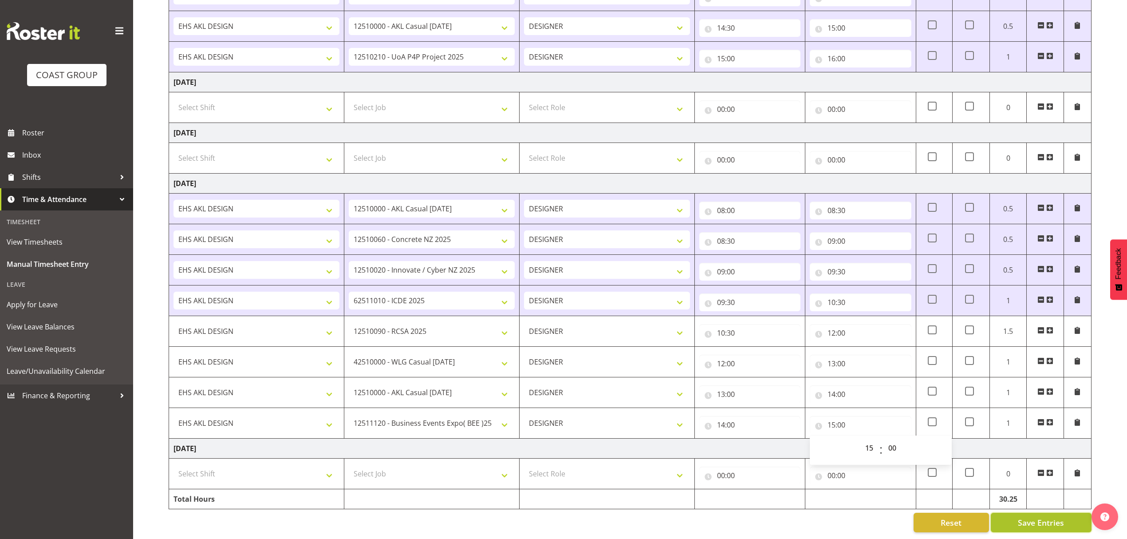
click at [1032, 516] on span "Save Entries" at bounding box center [1041, 522] width 46 height 12
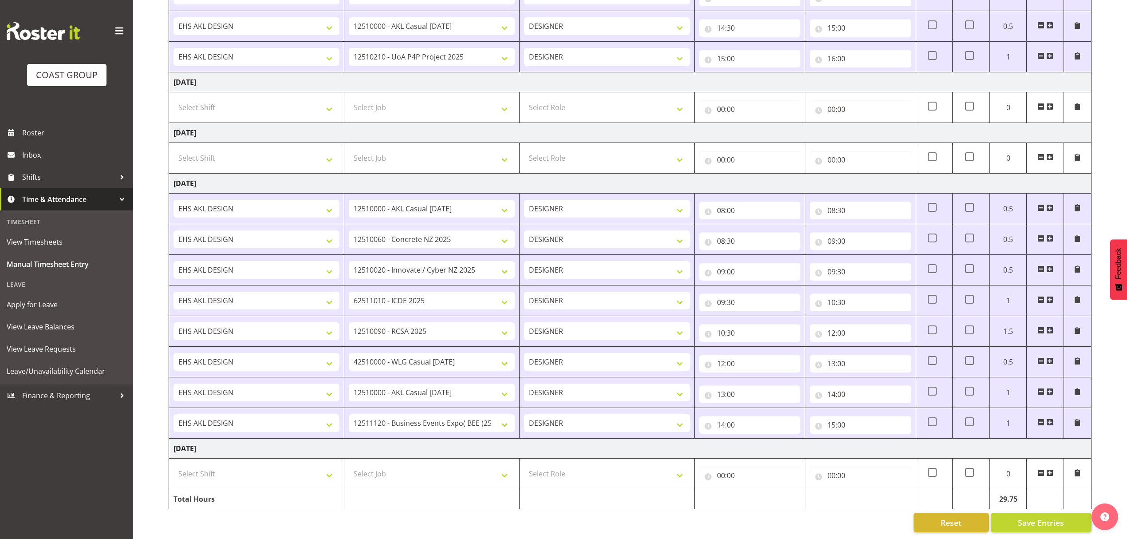
click at [1045, 413] on td at bounding box center [1045, 423] width 37 height 31
click at [1048, 418] on span at bounding box center [1049, 421] width 7 height 7
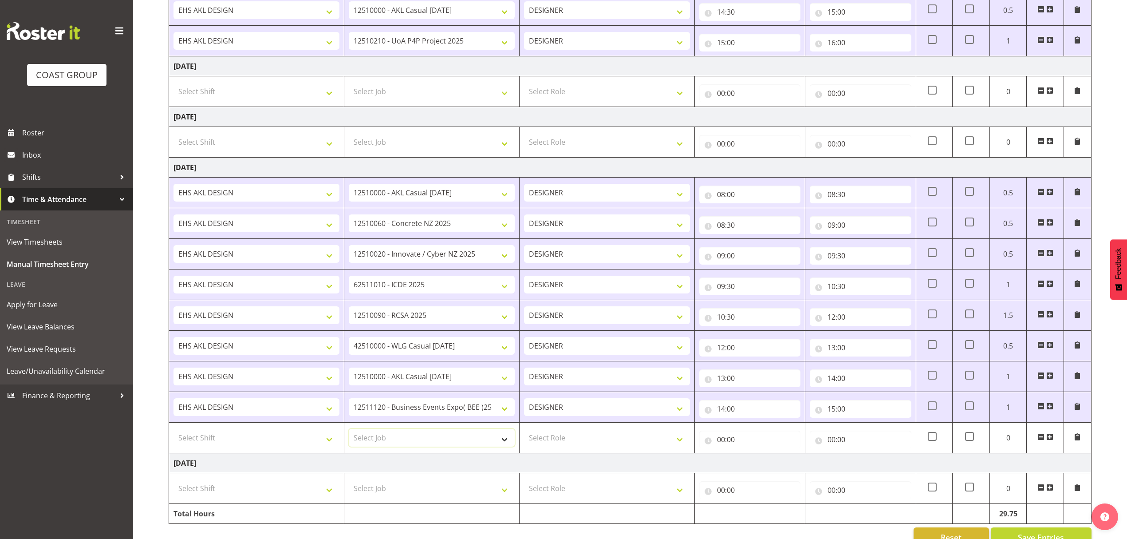
click at [444, 441] on select "Select Job 1 Carlton Events 1 [PERSON_NAME][GEOGRAPHIC_DATA] 1 [PERSON_NAME][GE…" at bounding box center [432, 438] width 166 height 18
select select "10777"
click at [349, 435] on select "Select Job 1 Carlton Events 1 [PERSON_NAME][GEOGRAPHIC_DATA] 1 [PERSON_NAME][GE…" at bounding box center [432, 438] width 166 height 18
click at [552, 446] on select "Select Role DESIGNER" at bounding box center [607, 438] width 166 height 18
select select "215"
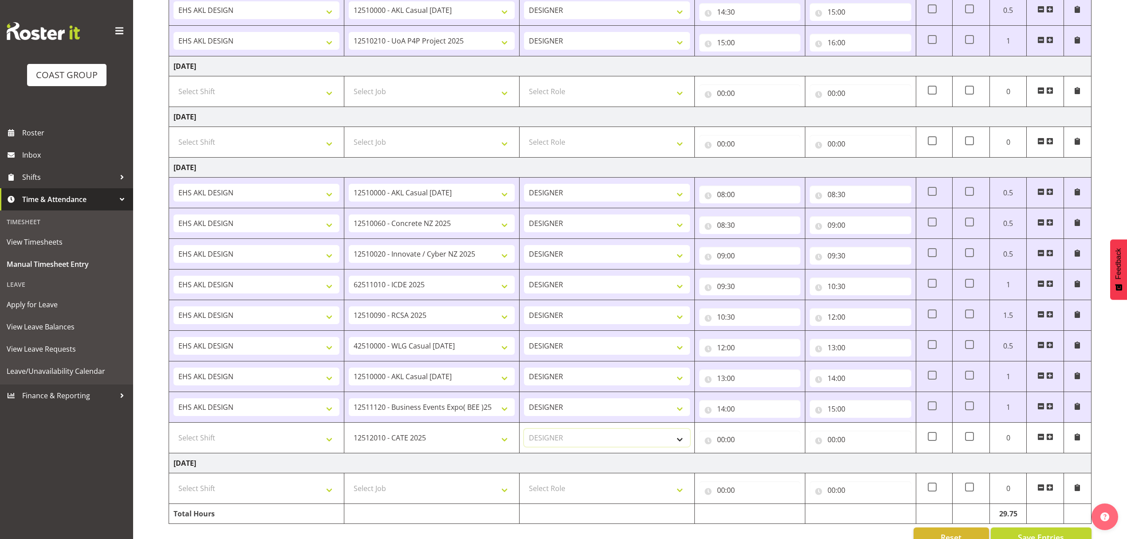
click at [524, 435] on select "Select Role DESIGNER" at bounding box center [607, 438] width 166 height 18
click at [290, 444] on select "Select Shift D+B @ [PERSON_NAME] D+B Build D+B Build NZACA D+B Build Tech Day […" at bounding box center [256, 438] width 166 height 18
select select "1321"
click at [173, 435] on select "Select Shift D+B @ [PERSON_NAME] D+B Build D+B Build NZACA D+B Build Tech Day […" at bounding box center [256, 438] width 166 height 18
click at [847, 445] on input "00:00" at bounding box center [860, 439] width 101 height 18
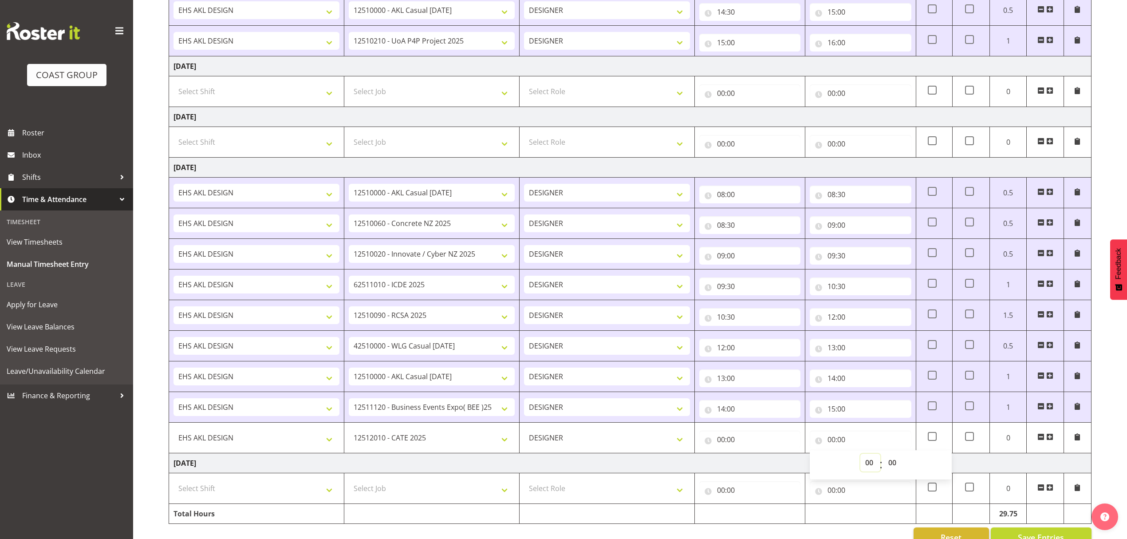
click at [866, 471] on select "00 01 02 03 04 05 06 07 08 09 10 11 12 13 14 15 16 17 18 19 20 21 22 23" at bounding box center [870, 462] width 20 height 18
select select "16"
click at [860, 460] on select "00 01 02 03 04 05 06 07 08 09 10 11 12 13 14 15 16 17 18 19 20 21 22 23" at bounding box center [870, 462] width 20 height 18
type input "16:00"
click at [747, 448] on input "00:00" at bounding box center [749, 439] width 101 height 18
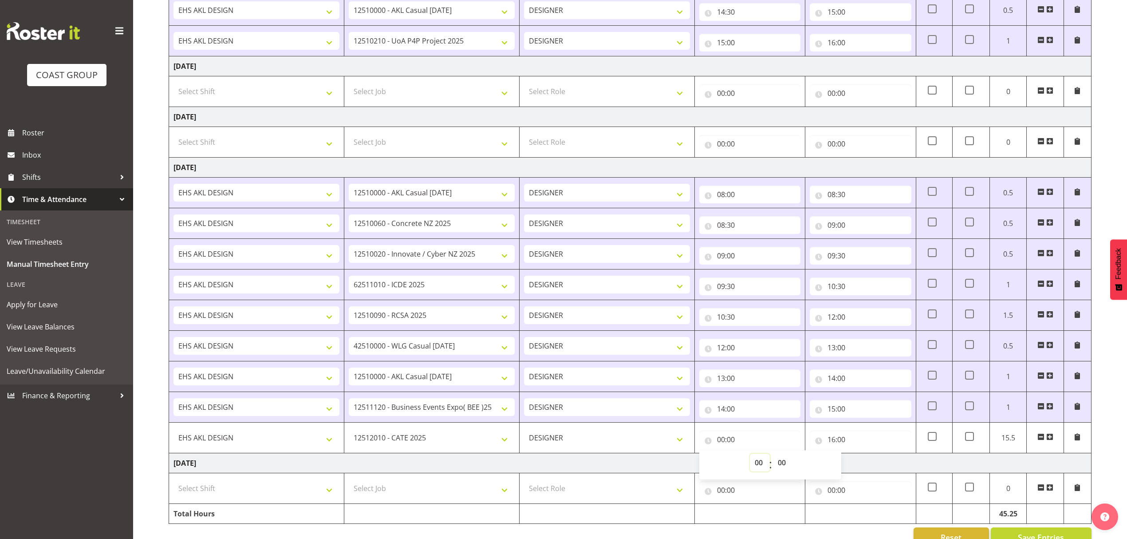
click at [756, 461] on select "00 01 02 03 04 05 06 07 08 09 10 11 12 13 14 15 16 17 18 19 20 21 22 23" at bounding box center [760, 462] width 20 height 18
select select "15"
click at [750, 460] on select "00 01 02 03 04 05 06 07 08 09 10 11 12 13 14 15 16 17 18 19 20 21 22 23" at bounding box center [760, 462] width 20 height 18
type input "15:00"
click at [873, 50] on input "16:00" at bounding box center [860, 43] width 101 height 18
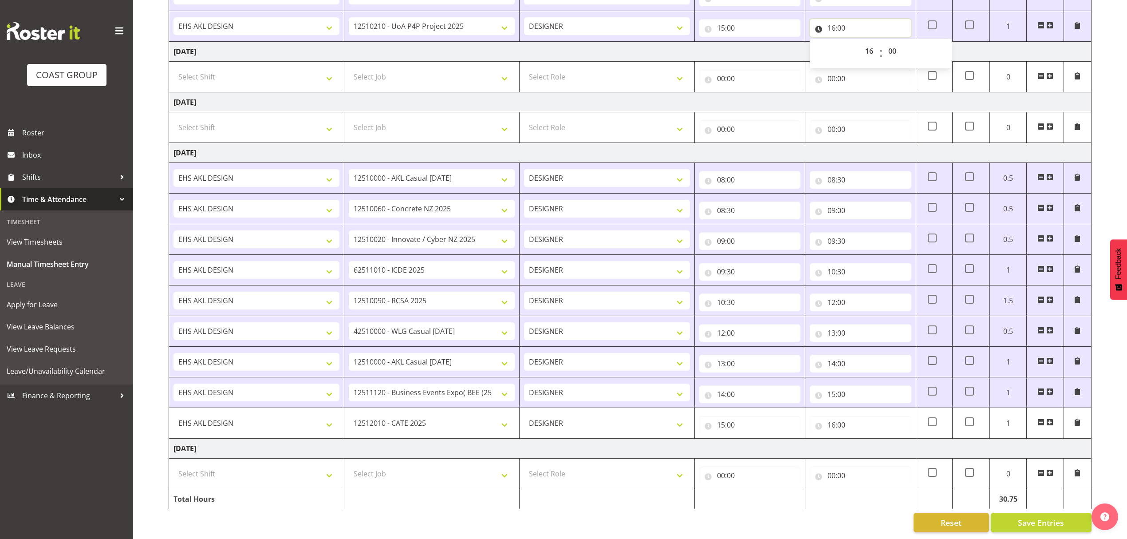
scroll to position [971, 0]
click at [1013, 520] on button "Save Entries" at bounding box center [1041, 522] width 101 height 20
click at [1035, 516] on span "Save Entries" at bounding box center [1041, 522] width 46 height 12
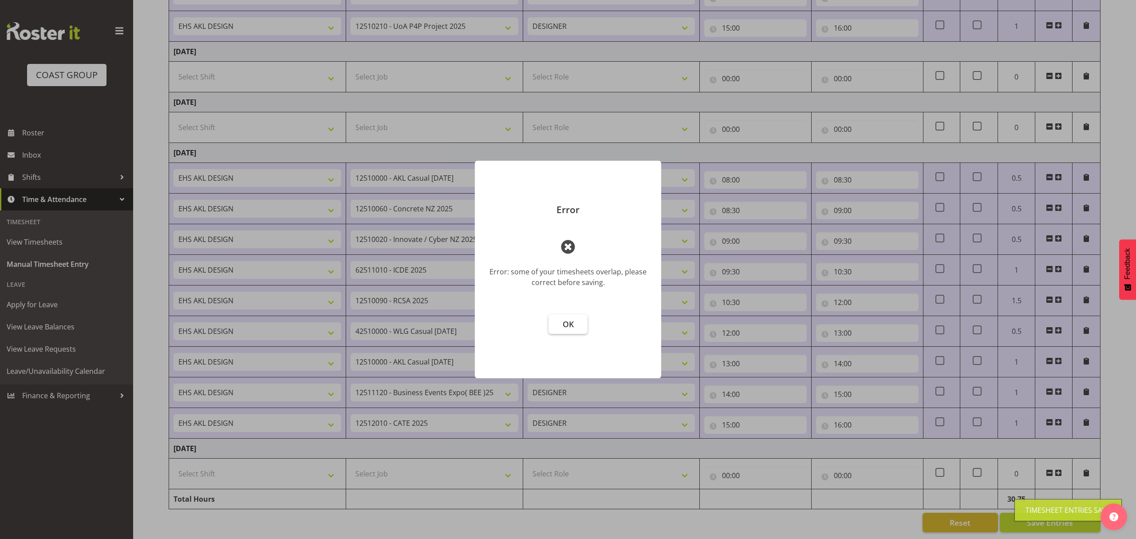
drag, startPoint x: 567, startPoint y: 317, endPoint x: 568, endPoint y: 324, distance: 7.2
click at [568, 322] on footer "OK" at bounding box center [568, 341] width 186 height 73
drag, startPoint x: 568, startPoint y: 325, endPoint x: 555, endPoint y: 345, distance: 23.9
click at [563, 333] on button "OK" at bounding box center [567, 324] width 39 height 20
